Goal: Information Seeking & Learning: Learn about a topic

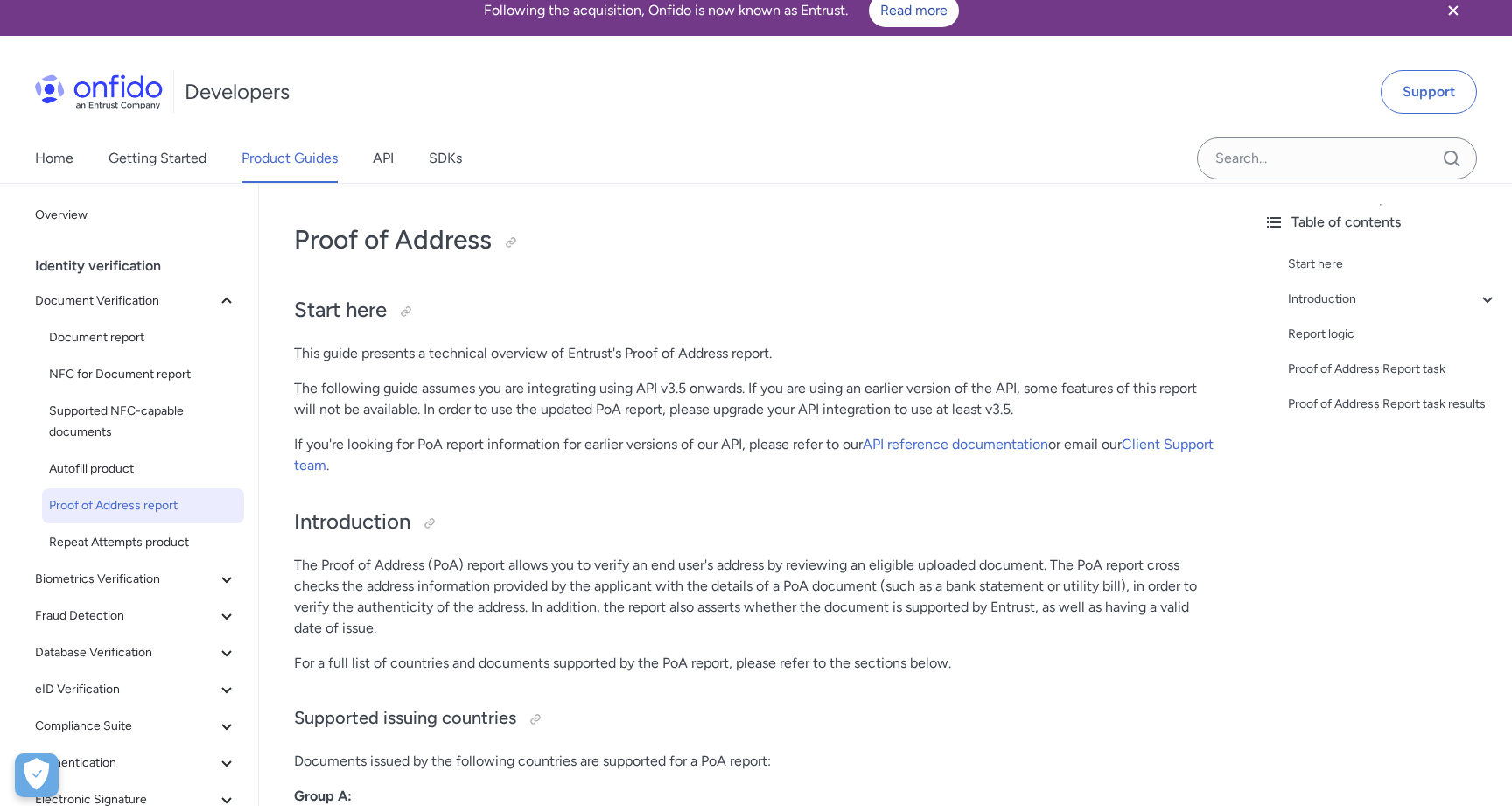
scroll to position [17, 0]
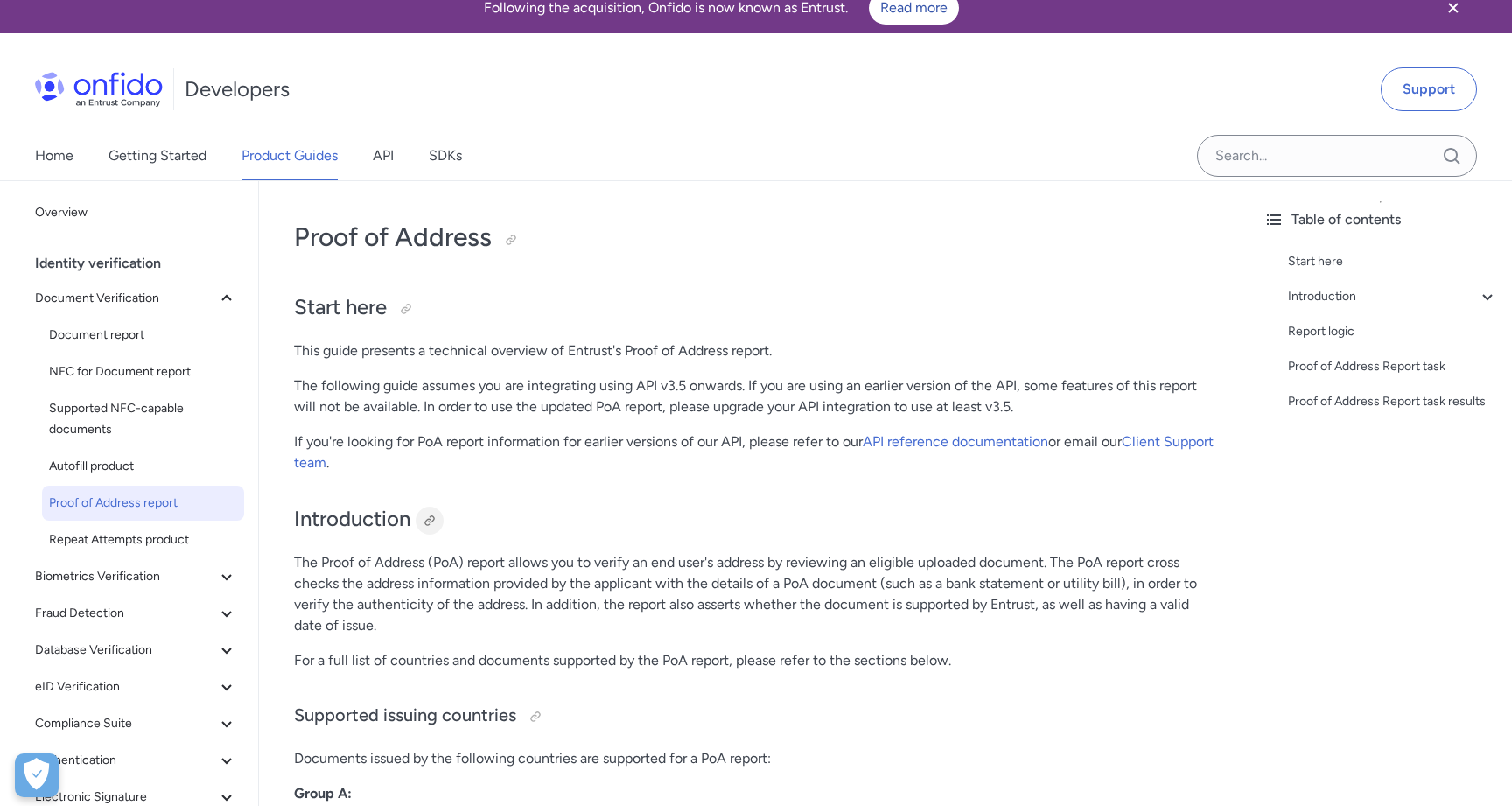
click at [427, 512] on div at bounding box center [429, 520] width 28 height 28
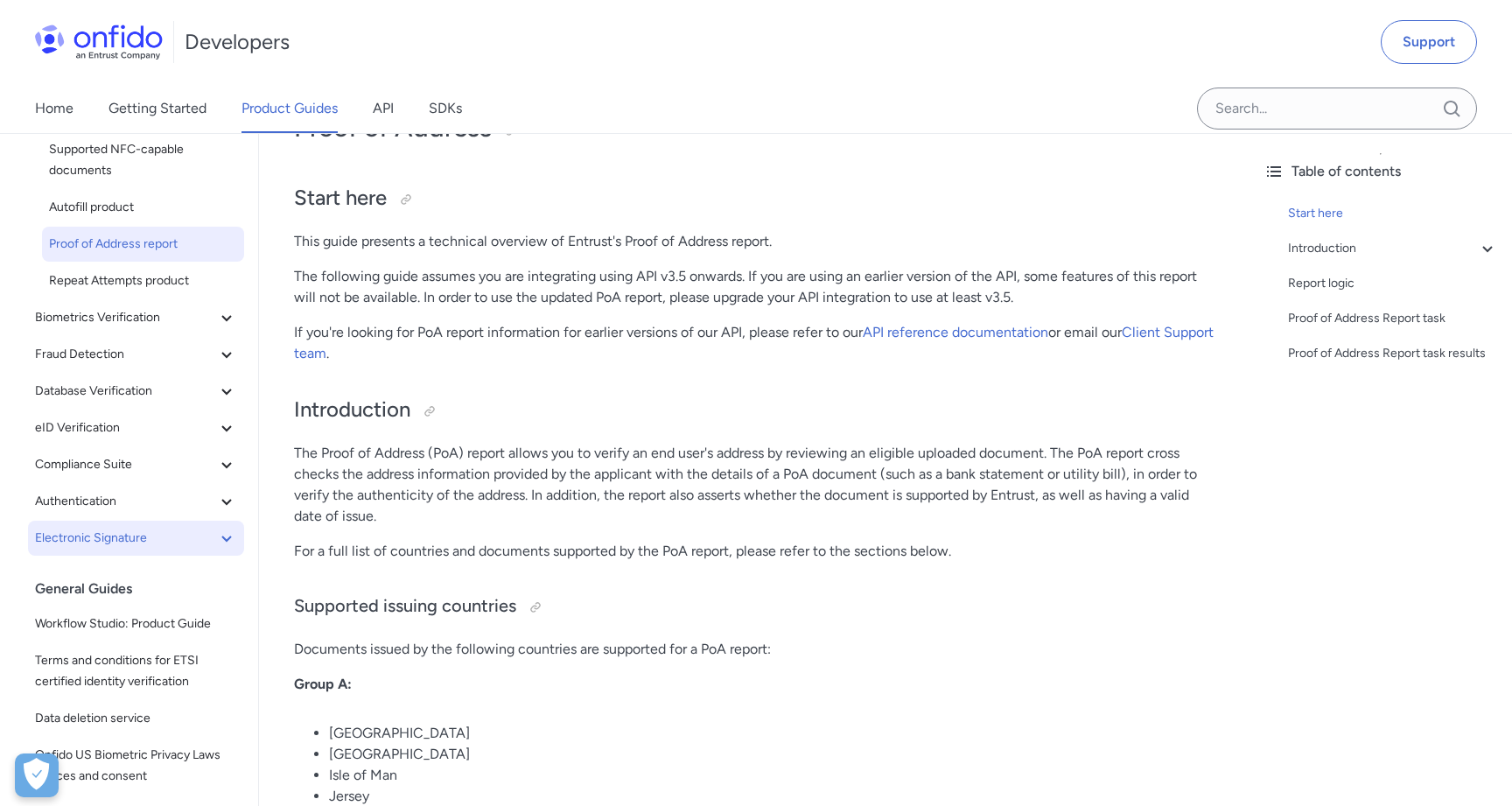
scroll to position [201, 0]
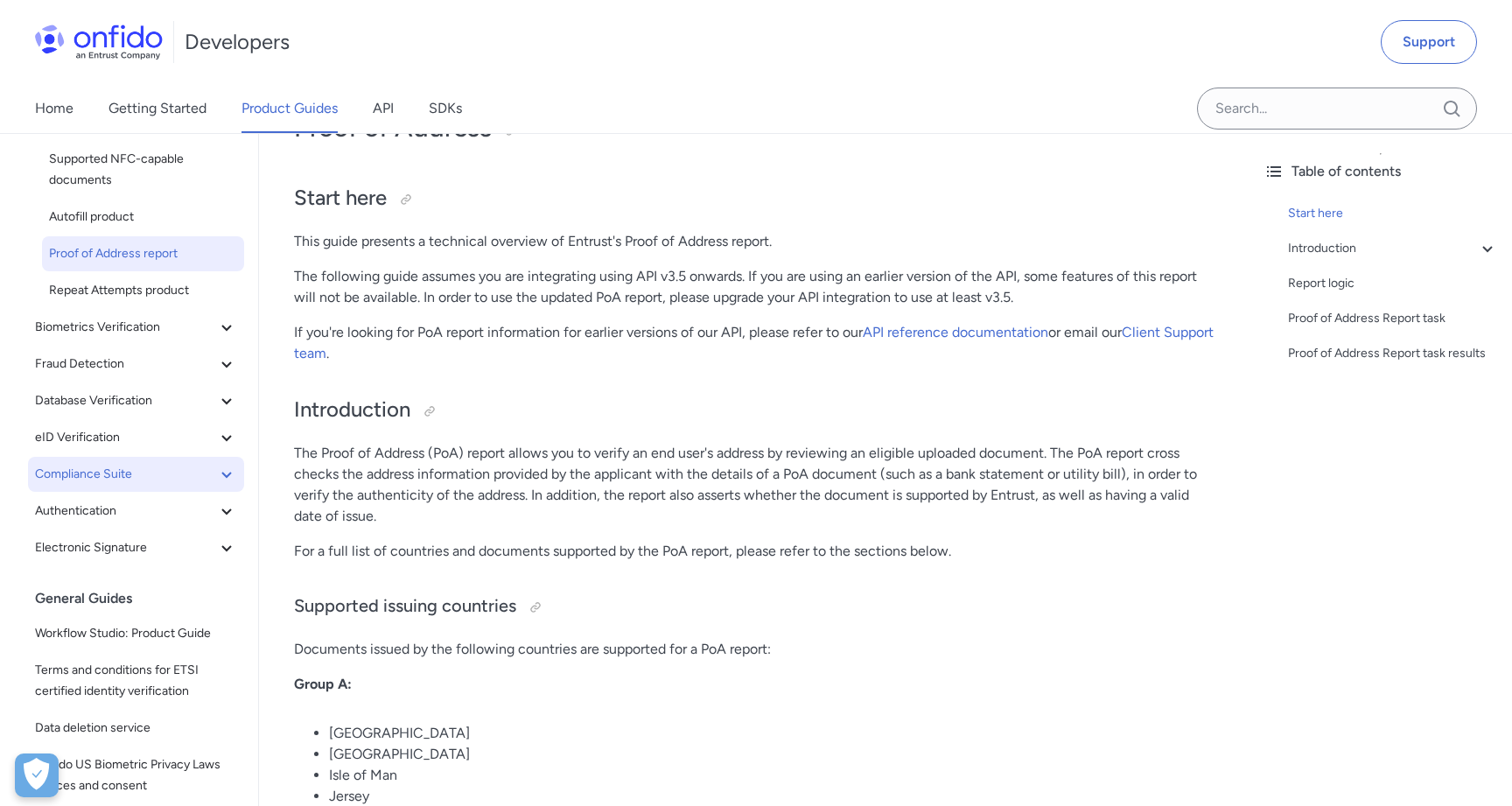
click at [166, 479] on span "Compliance Suite" at bounding box center [126, 474] width 181 height 21
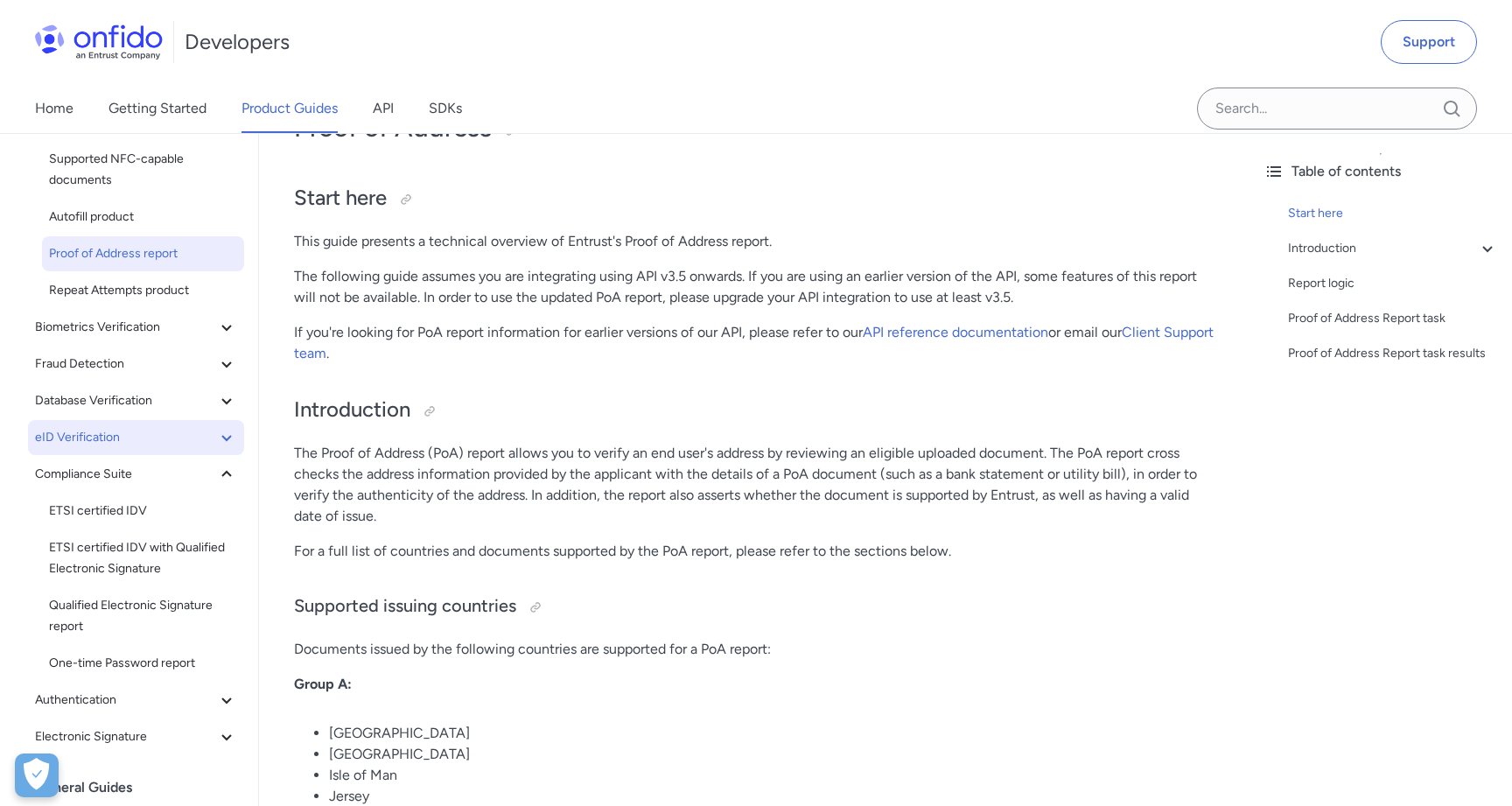
click at [151, 443] on span "eID Verification" at bounding box center [126, 437] width 181 height 21
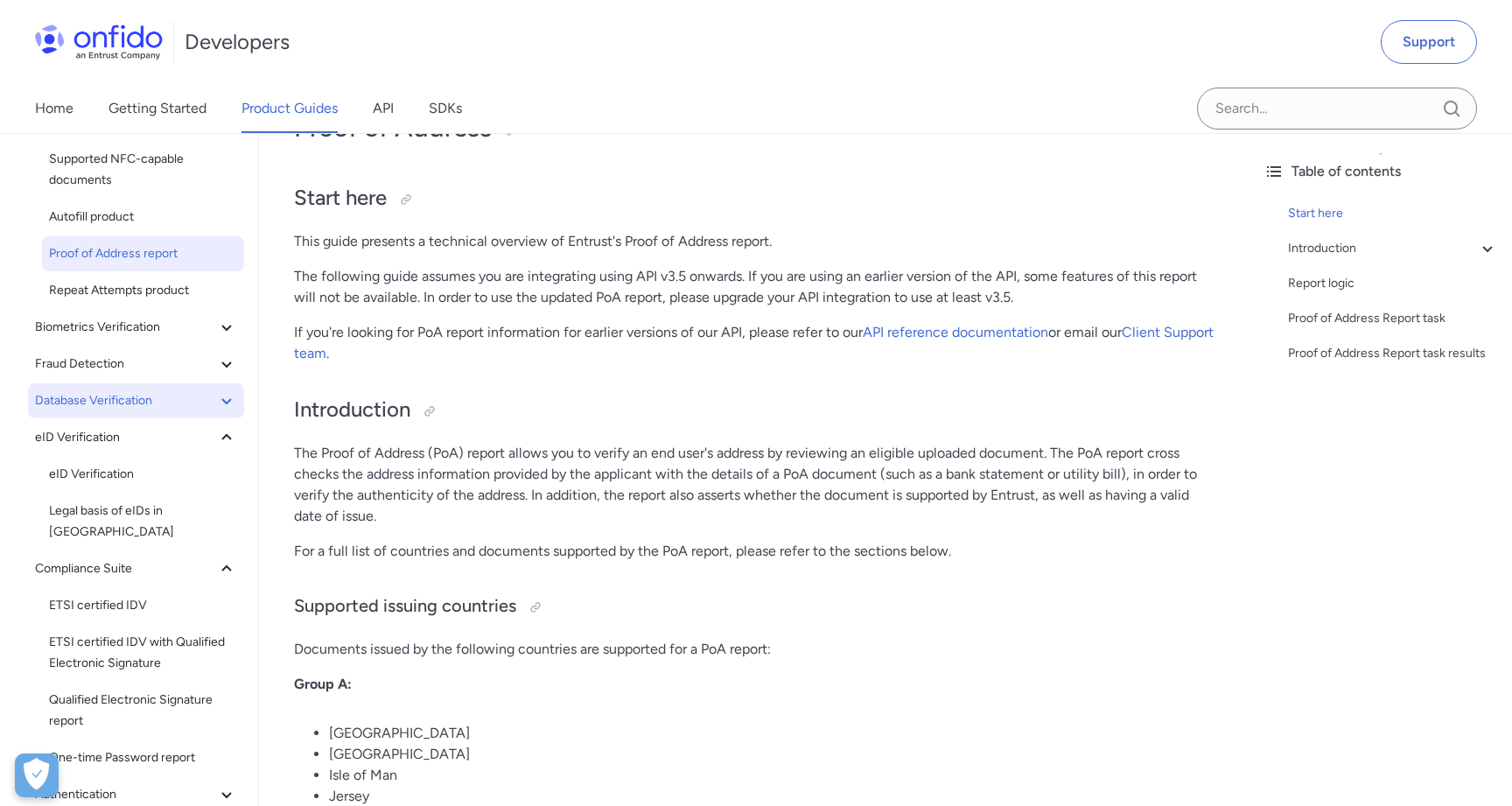
click at [126, 407] on span "Database Verification" at bounding box center [126, 400] width 181 height 21
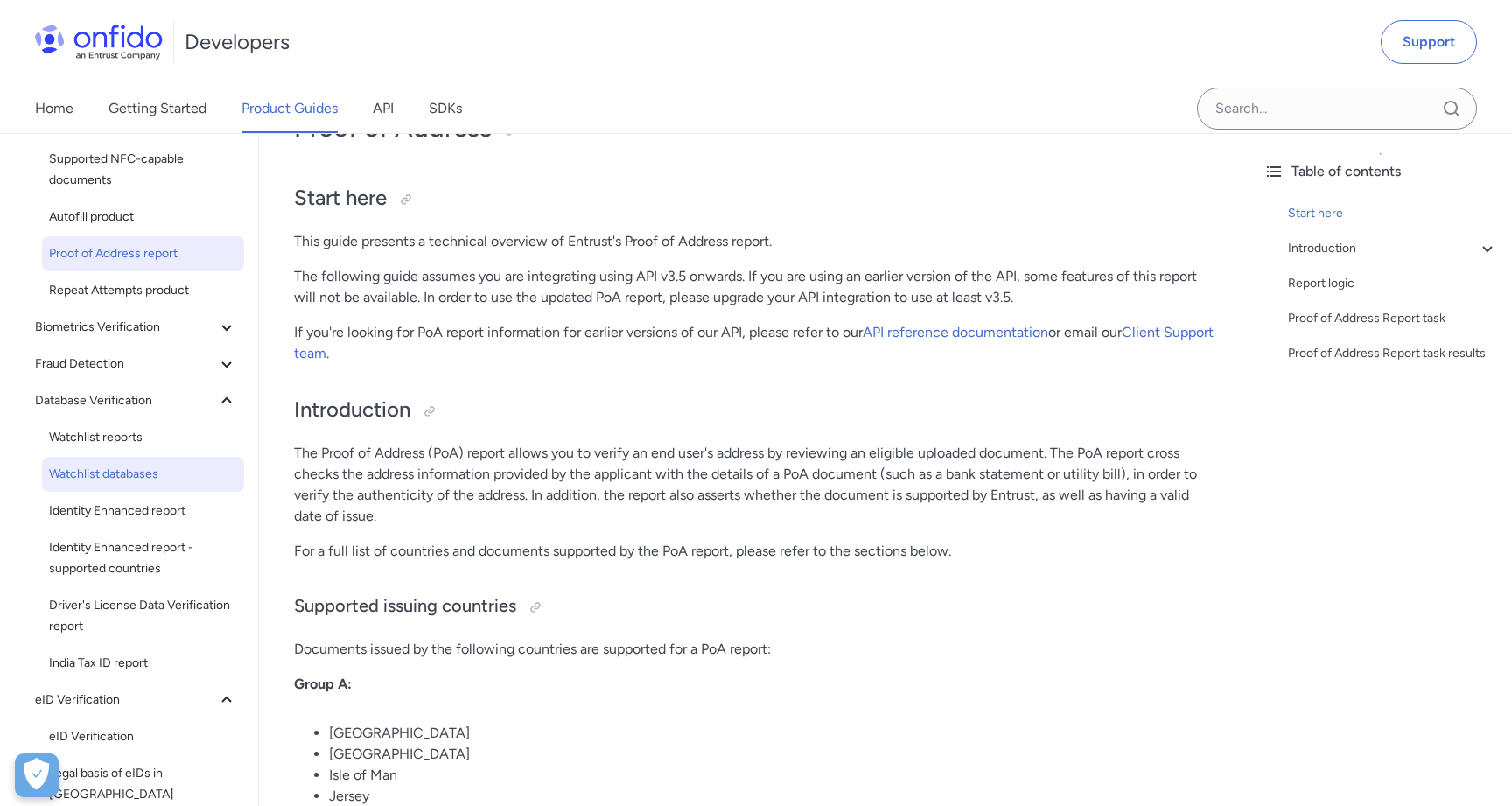
click at [163, 470] on span "Watchlist databases" at bounding box center [143, 474] width 188 height 21
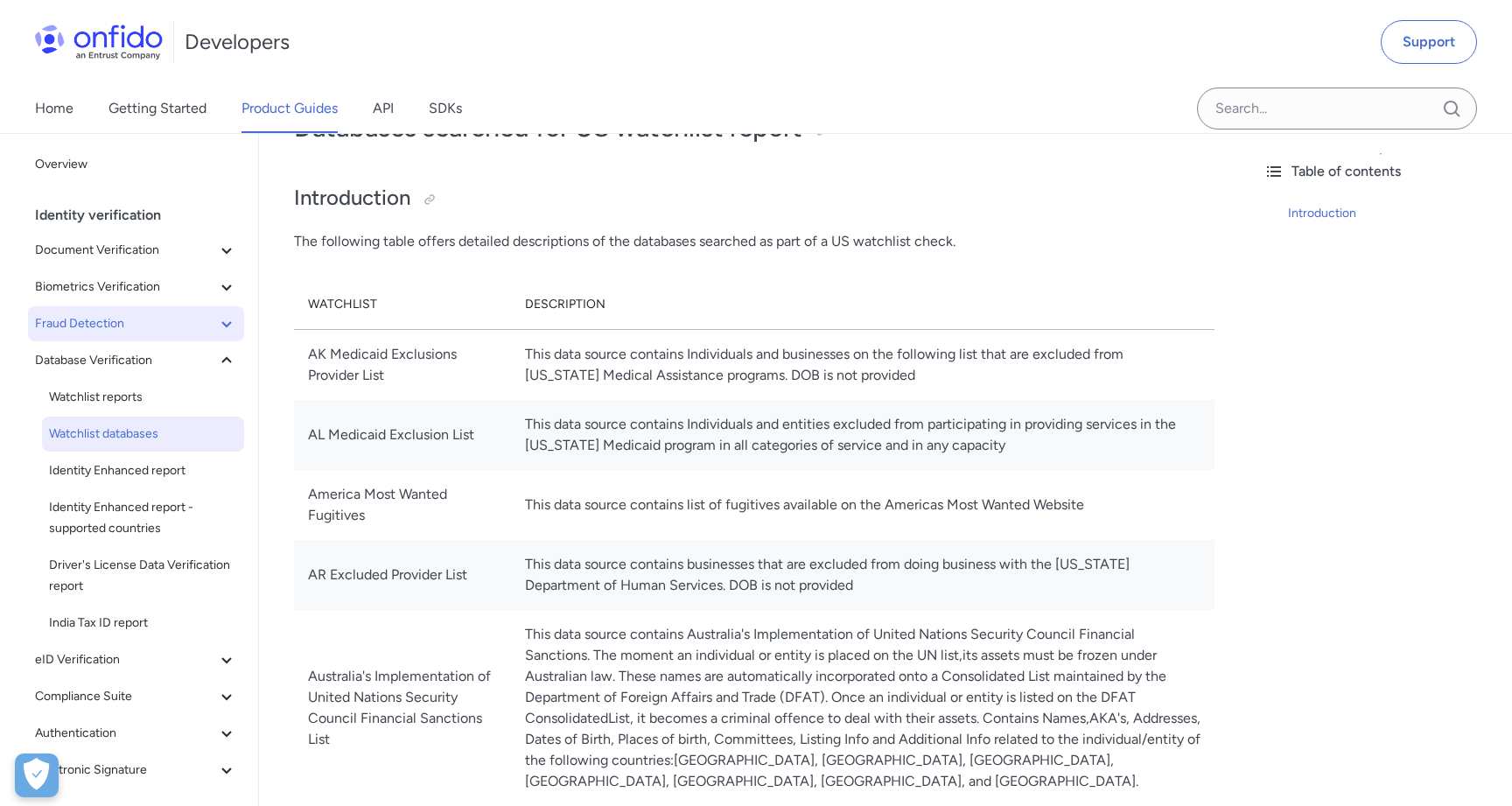
click at [75, 339] on button "Fraud Detection" at bounding box center [136, 323] width 217 height 35
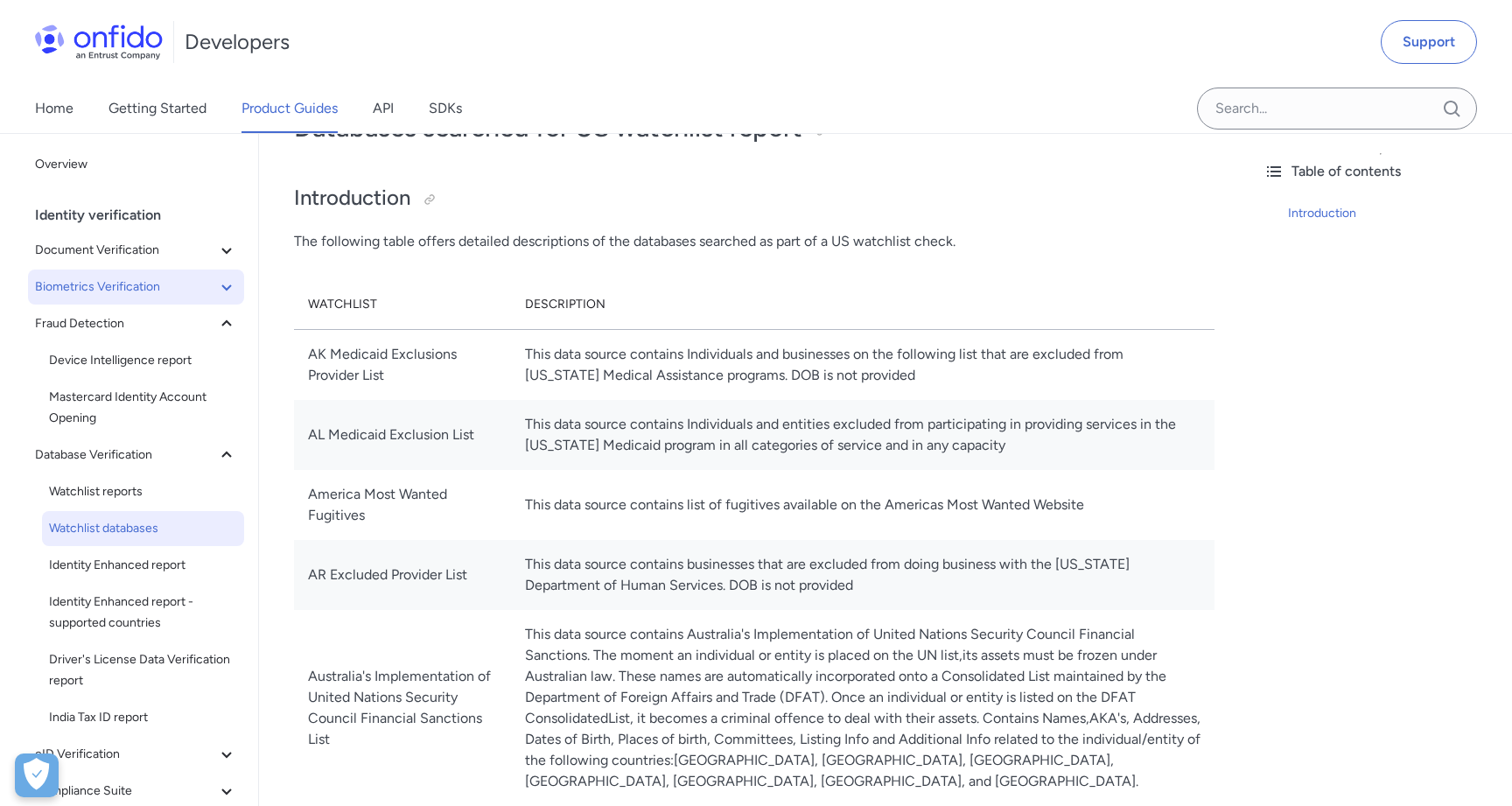
click at [121, 296] on span "Biometrics Verification" at bounding box center [126, 287] width 181 height 21
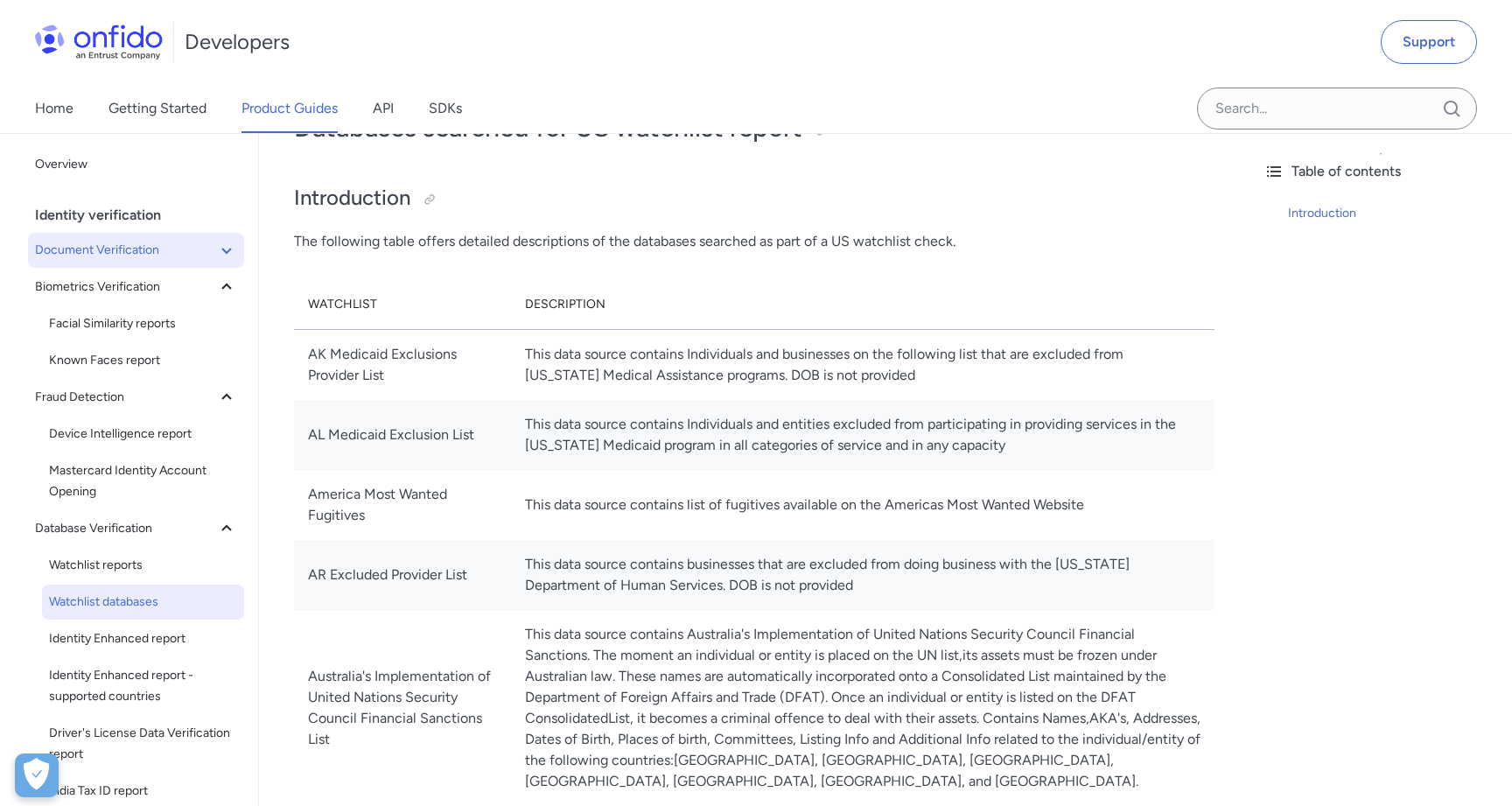
click at [121, 255] on span "Document Verification" at bounding box center [126, 250] width 181 height 21
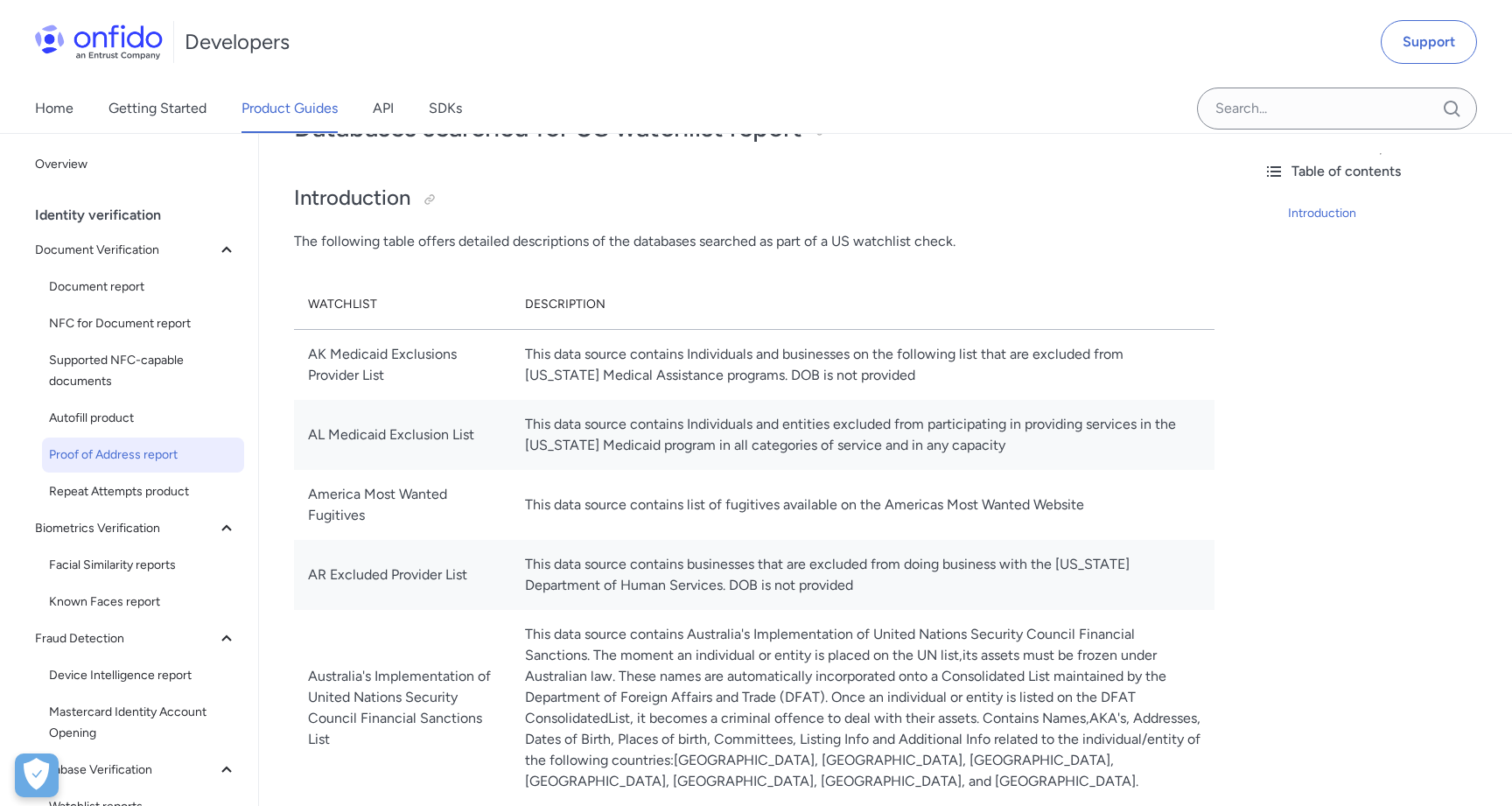
click at [171, 468] on link "Proof of Address report" at bounding box center [143, 455] width 202 height 35
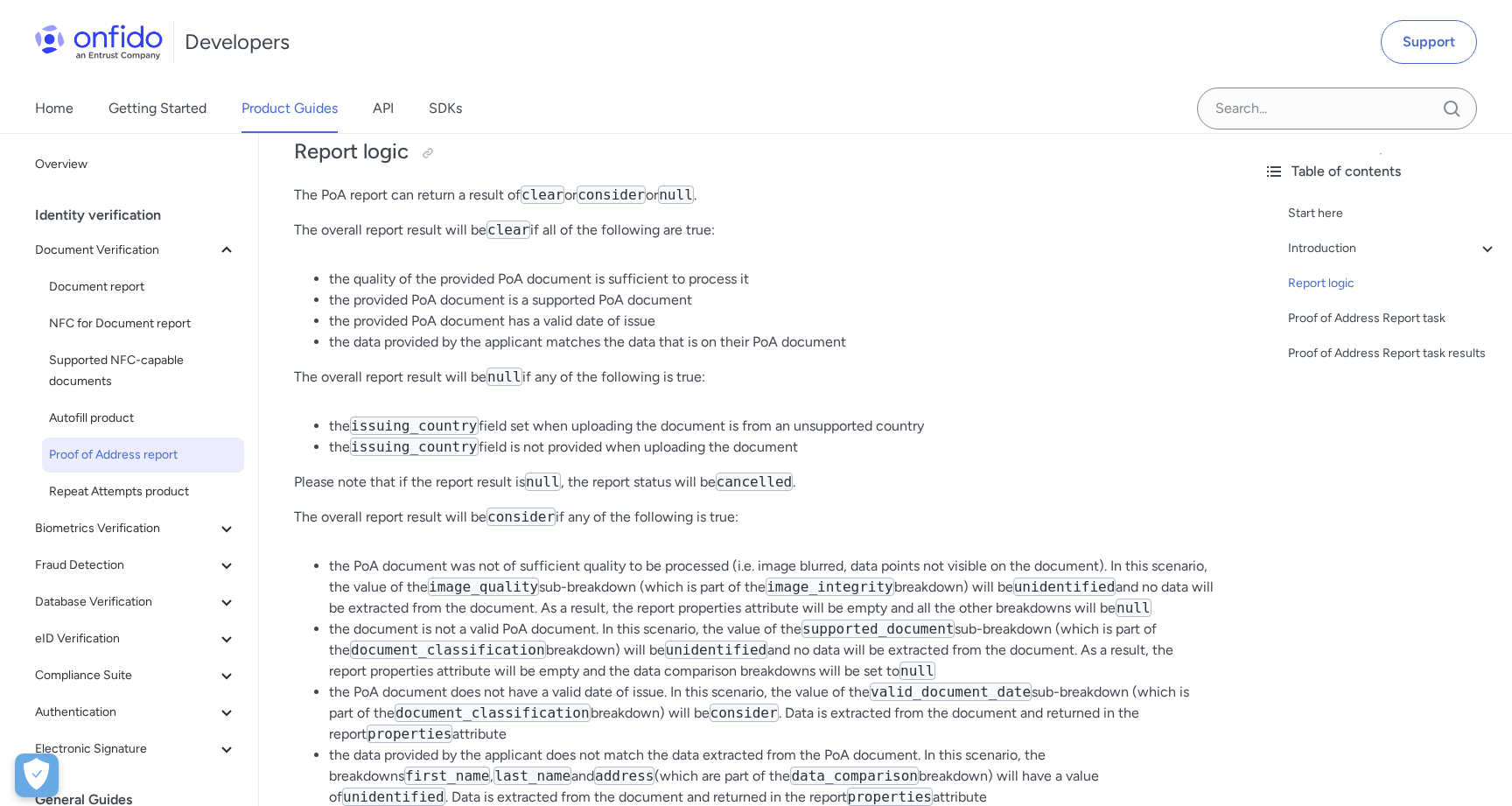
scroll to position [3145, 0]
